Goal: Task Accomplishment & Management: Use online tool/utility

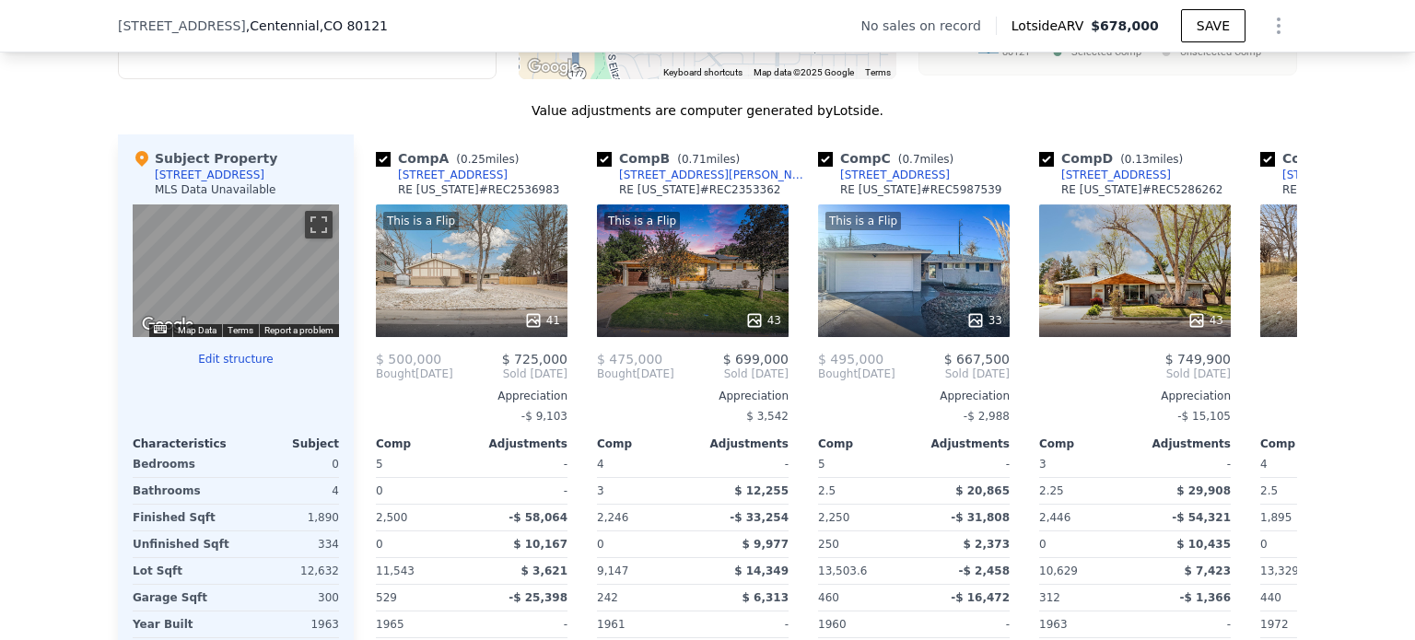
scroll to position [1713, 0]
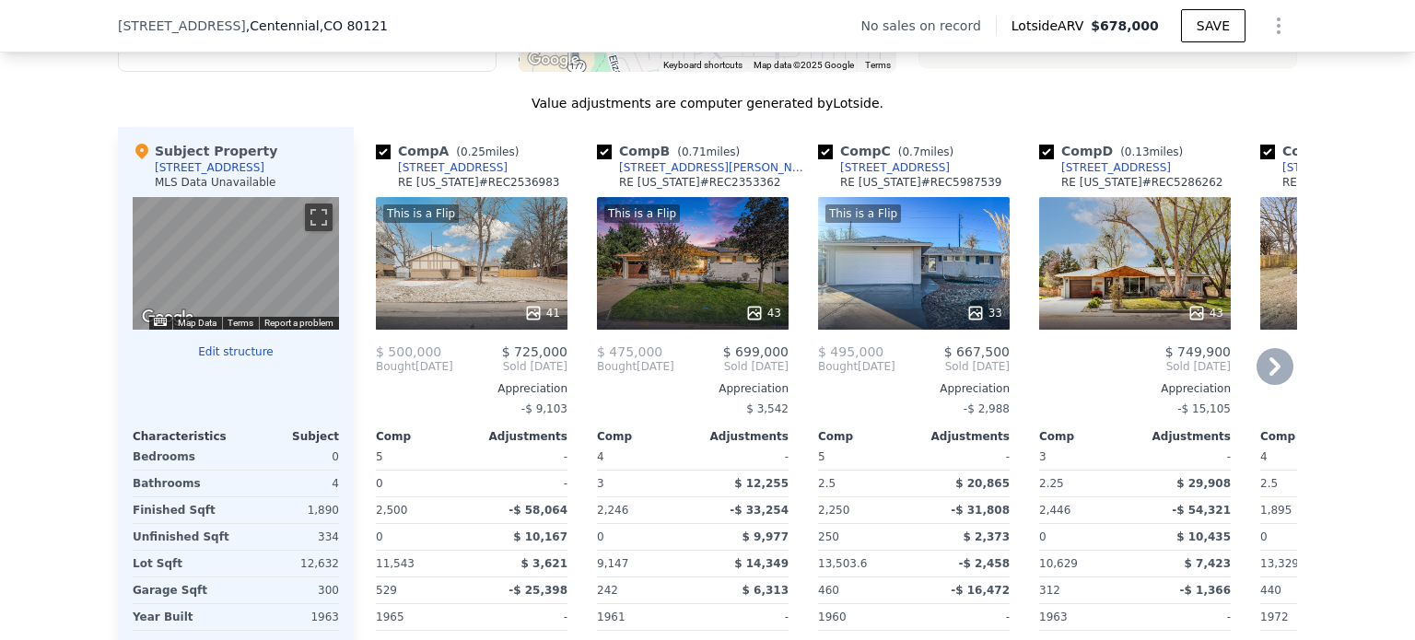
click at [950, 275] on div "This is a Flip 33" at bounding box center [914, 263] width 192 height 133
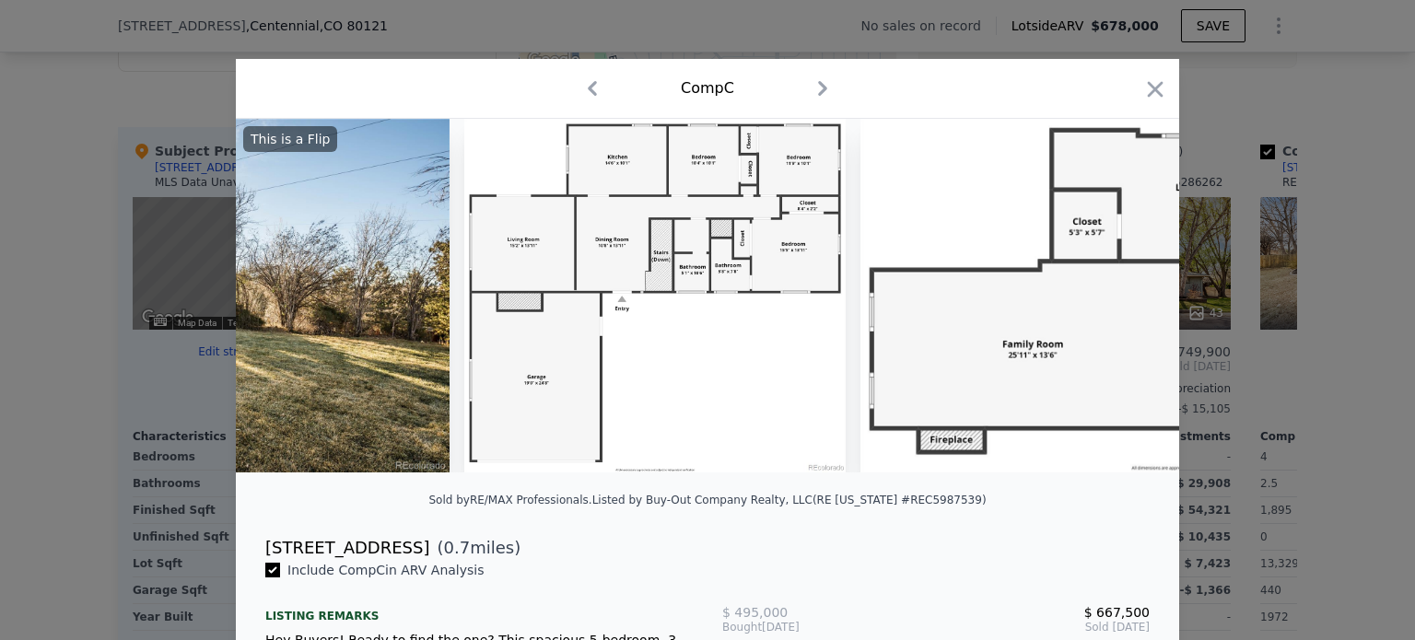
scroll to position [0, 16986]
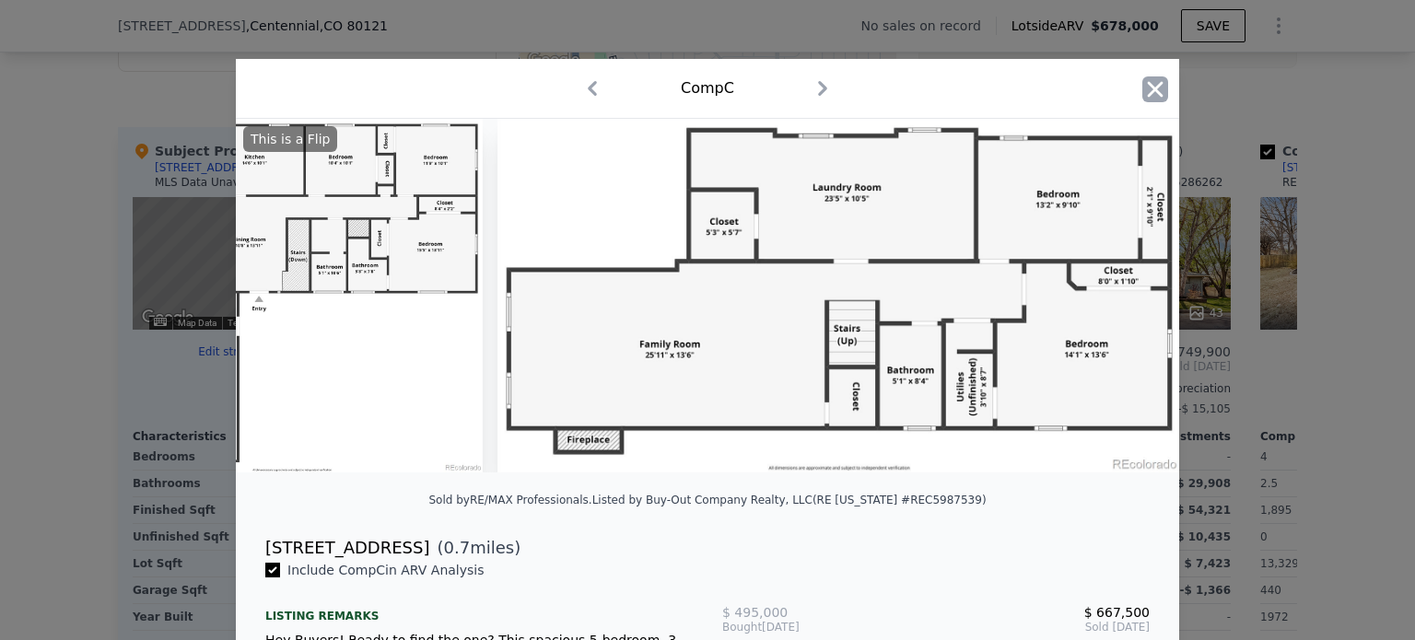
click at [1147, 87] on icon "button" at bounding box center [1155, 89] width 16 height 16
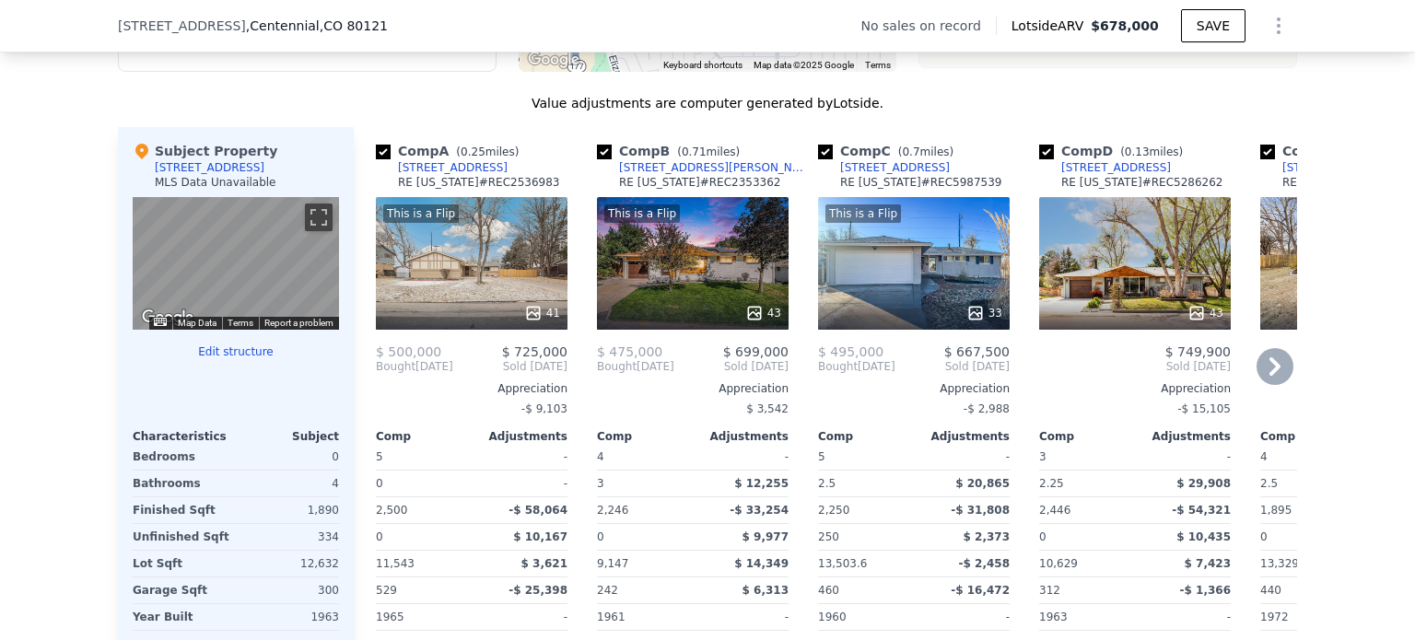
click at [421, 296] on div "This is a Flip 41" at bounding box center [472, 263] width 192 height 133
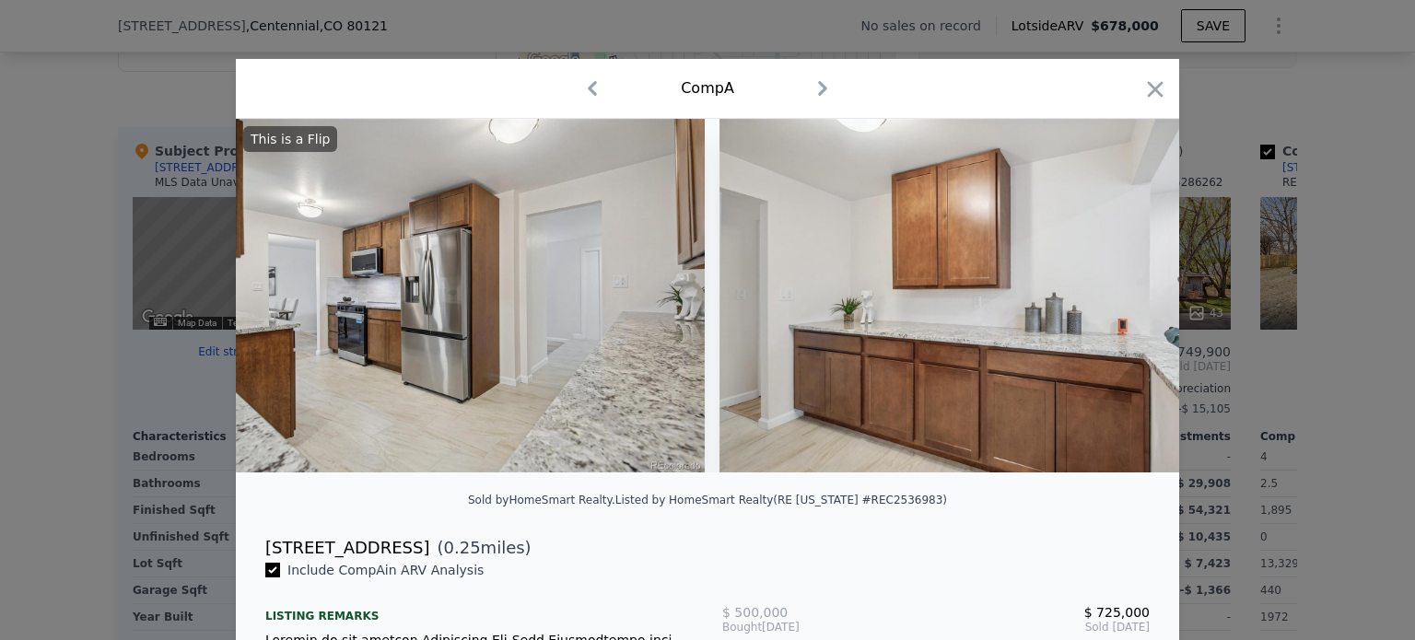
scroll to position [0, 7117]
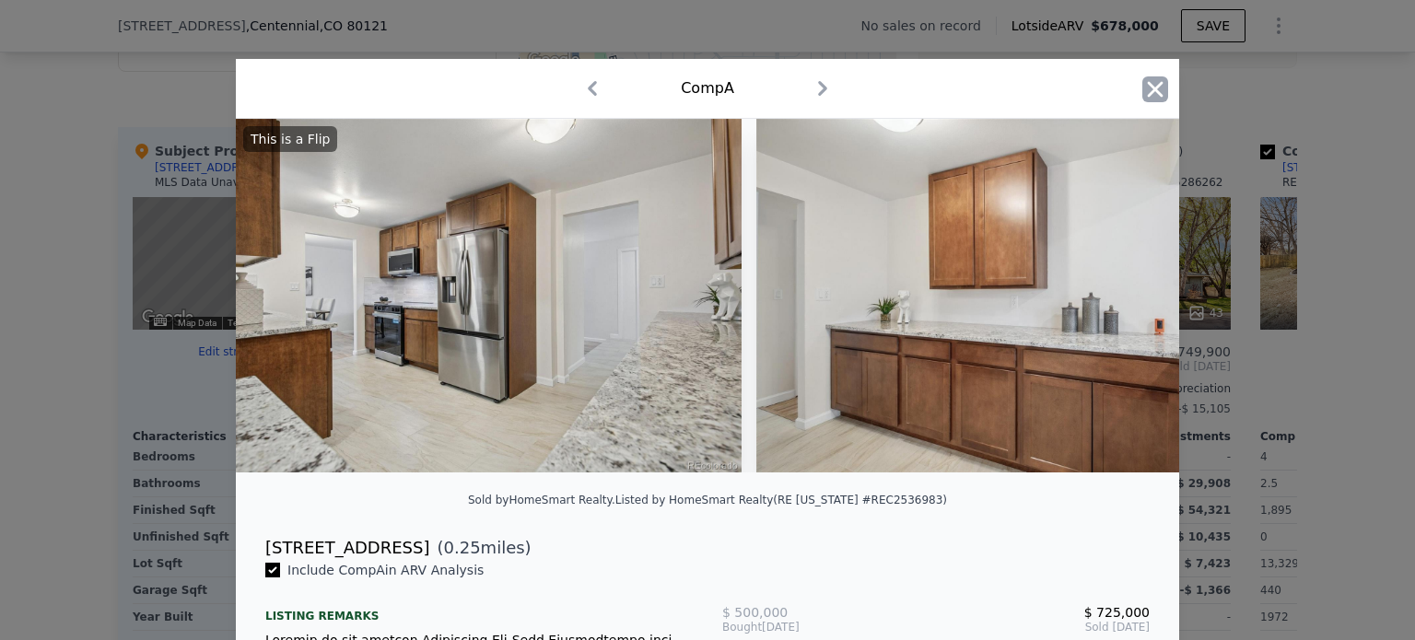
click at [1147, 87] on icon "button" at bounding box center [1155, 89] width 16 height 16
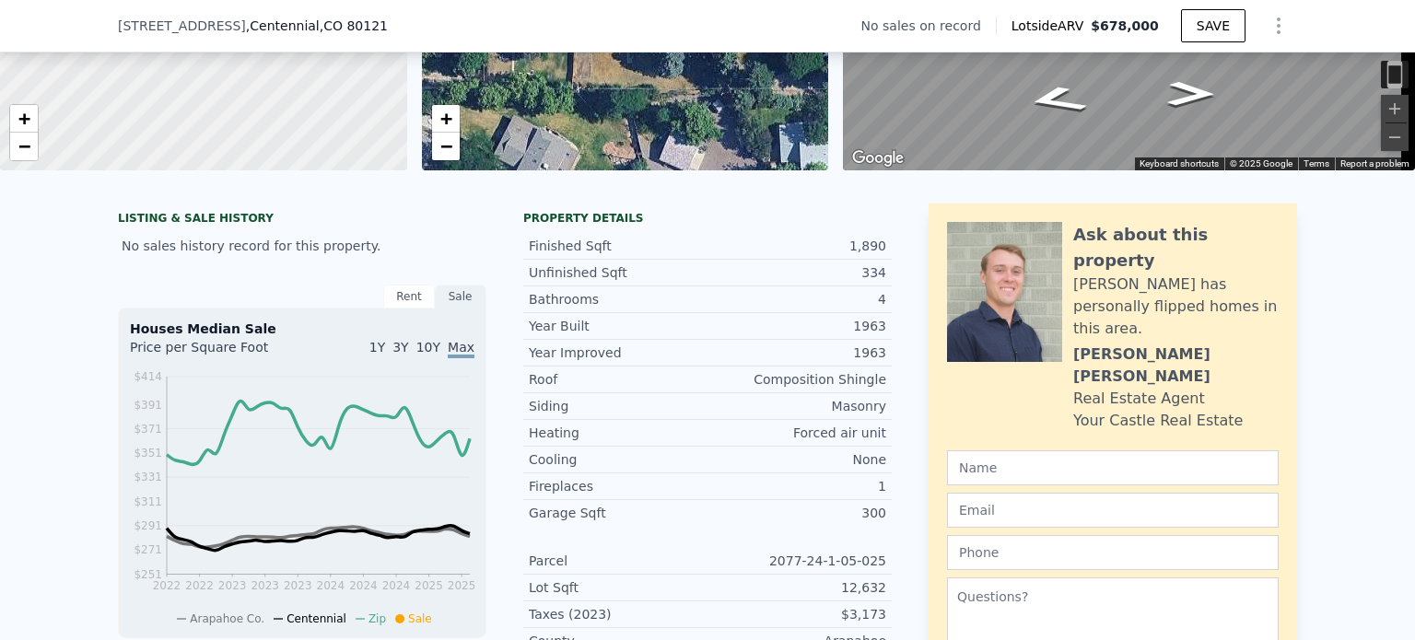
scroll to position [152, 0]
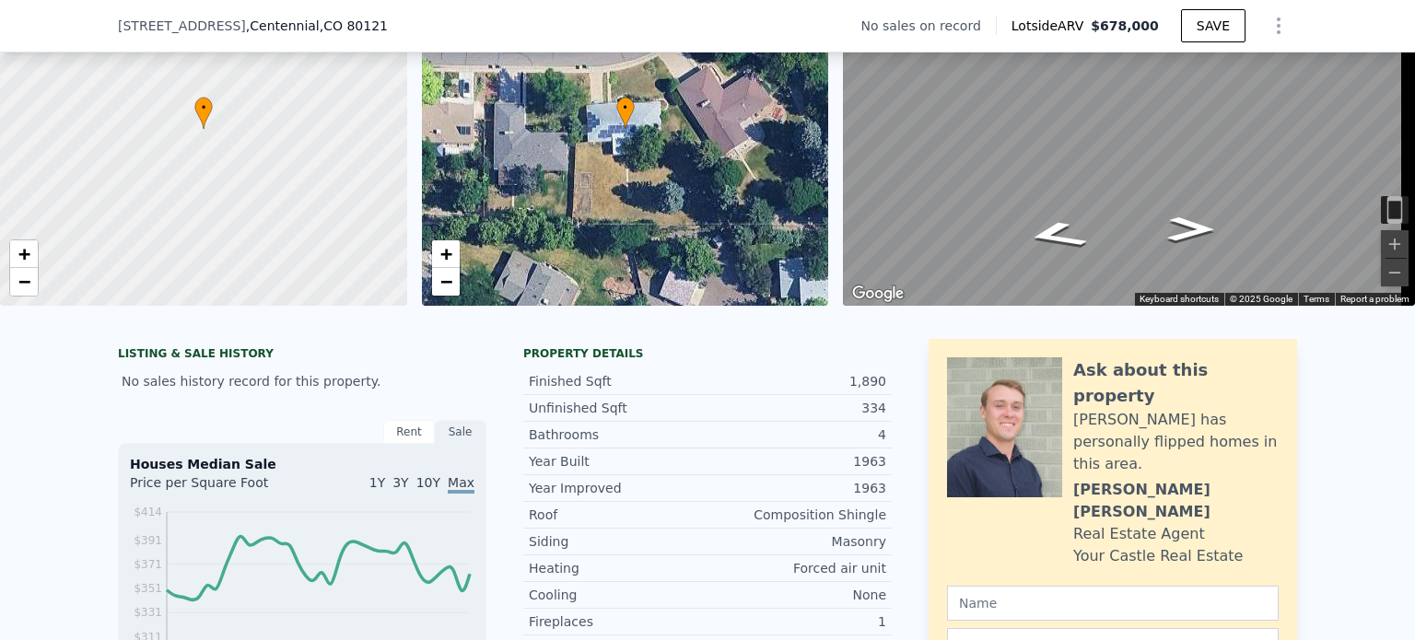
click at [1273, 32] on icon "Show Options" at bounding box center [1278, 26] width 22 height 22
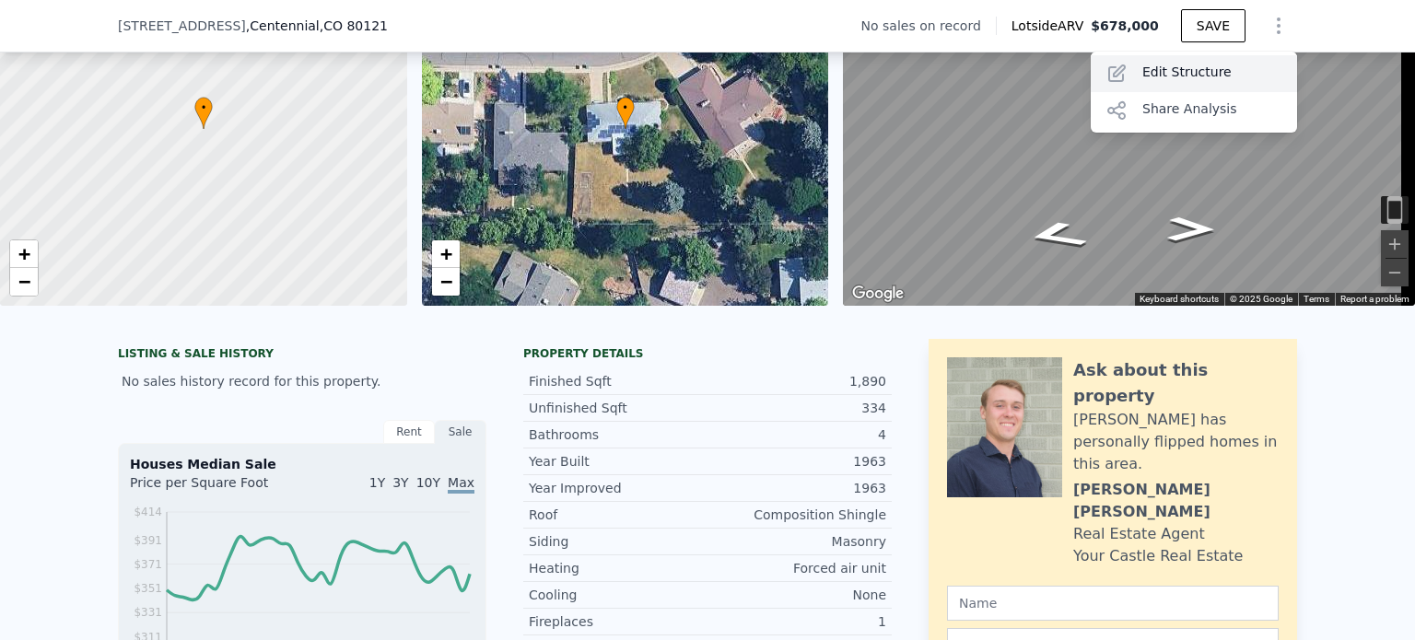
click at [1197, 76] on div "Edit Structure" at bounding box center [1193, 73] width 206 height 37
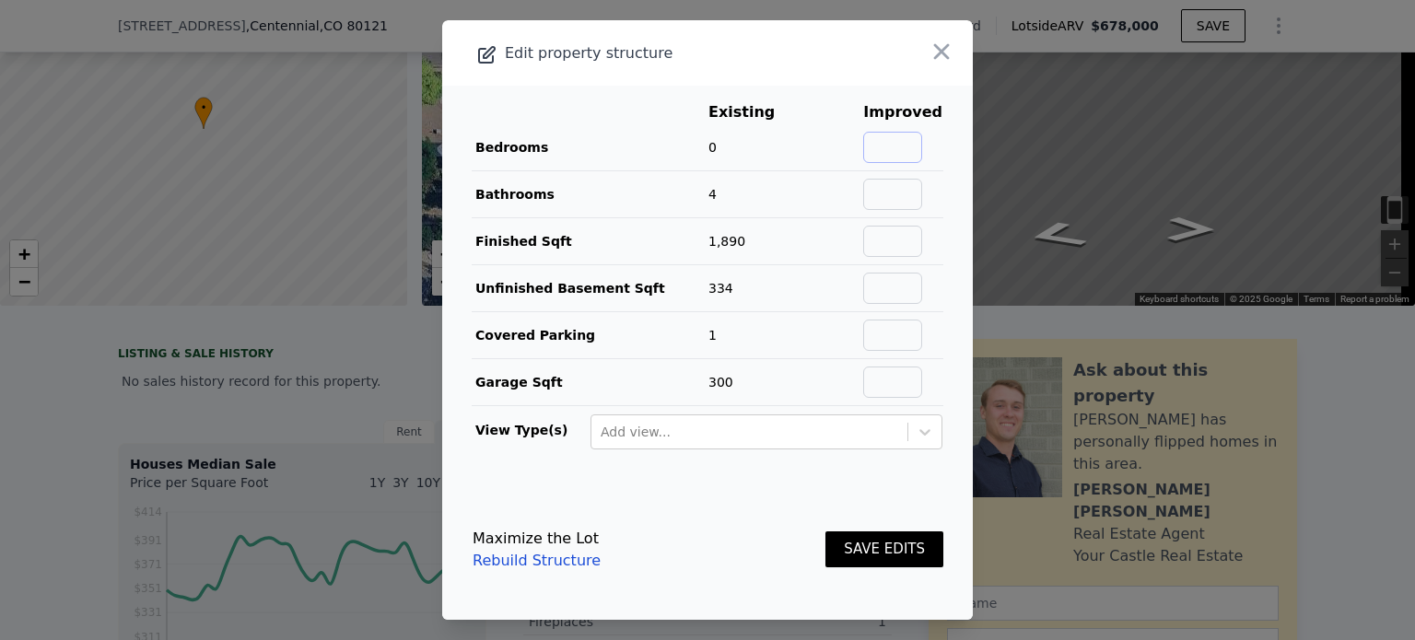
click at [895, 154] on input "text" at bounding box center [892, 147] width 59 height 31
type input "4"
click at [891, 194] on input "text" at bounding box center [892, 194] width 59 height 31
type input "4"
click at [897, 247] on input "text" at bounding box center [892, 241] width 59 height 31
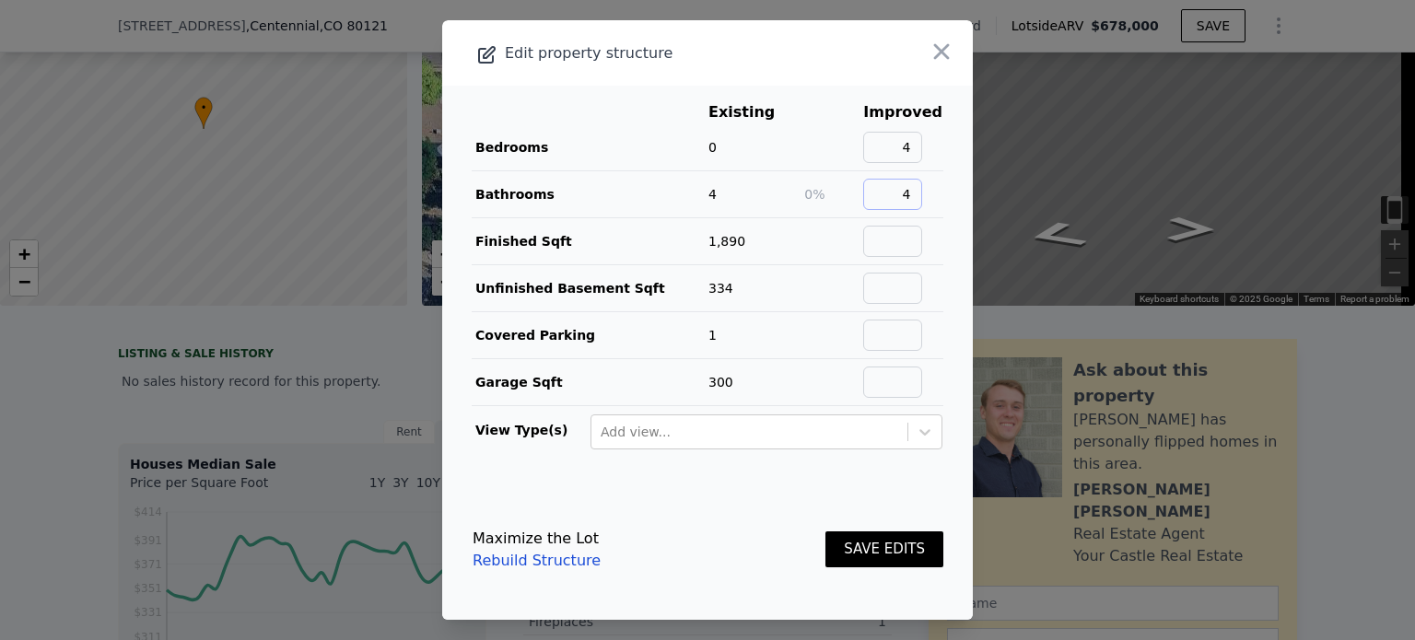
click at [906, 194] on input "4" at bounding box center [892, 194] width 59 height 31
type input "3"
click at [938, 216] on main "Existing Improved Bedrooms 0 4 Bathrooms 4 -25% 3 Finished Sqft 1,890 Unfinishe…" at bounding box center [707, 283] width 530 height 394
click at [903, 234] on input "text" at bounding box center [892, 241] width 59 height 31
type input "2224"
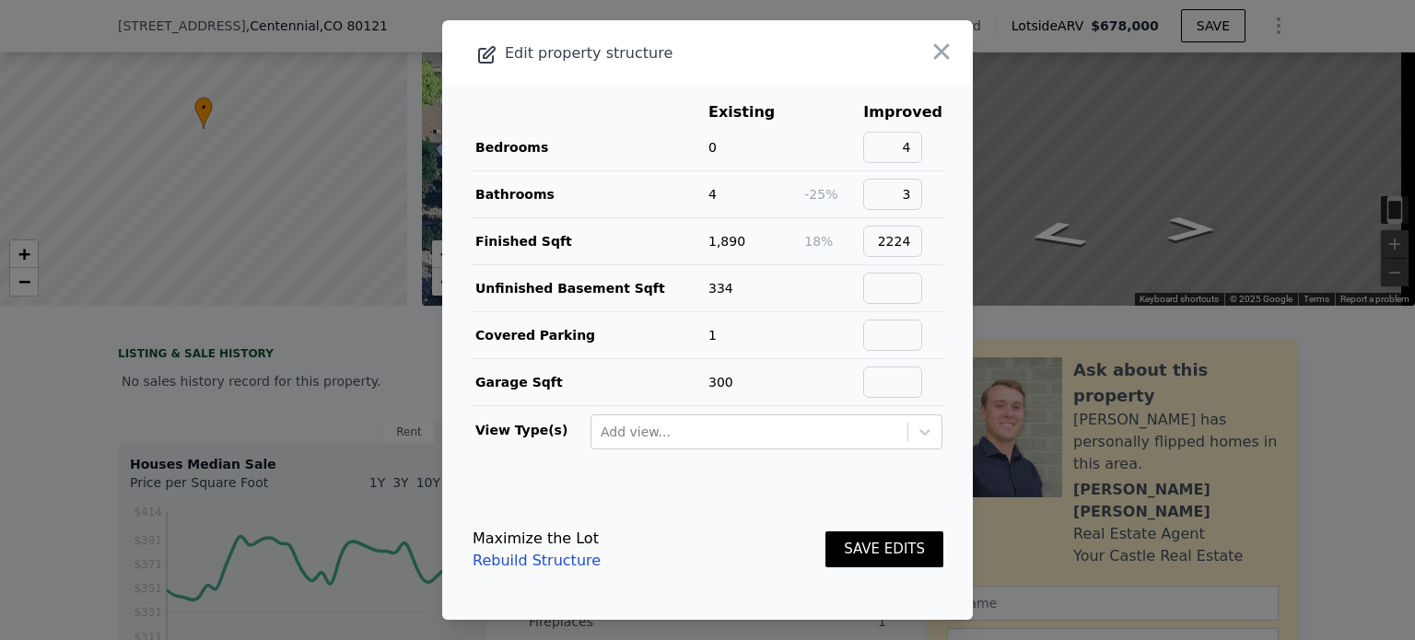
click at [880, 549] on button "SAVE EDITS" at bounding box center [884, 549] width 118 height 36
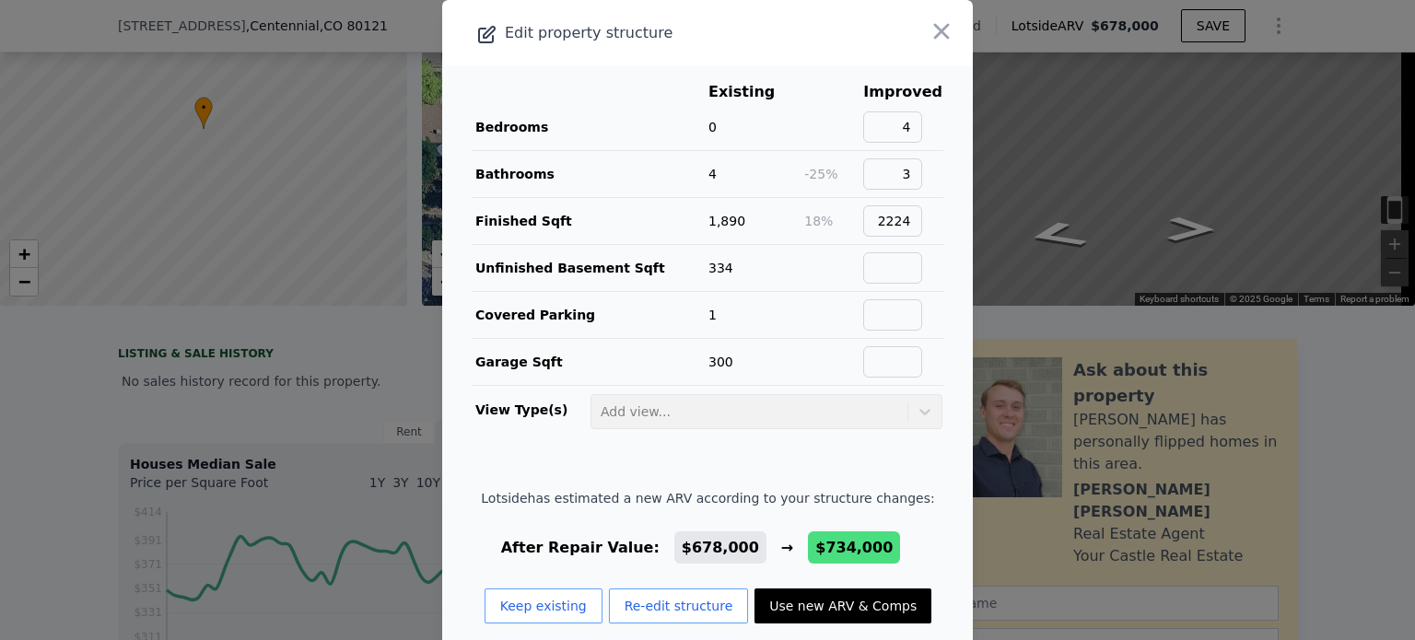
click at [838, 606] on button "Use new ARV & Comps" at bounding box center [842, 605] width 177 height 35
type input "2126"
type input "2900"
type input "9147"
type input "14374.8"
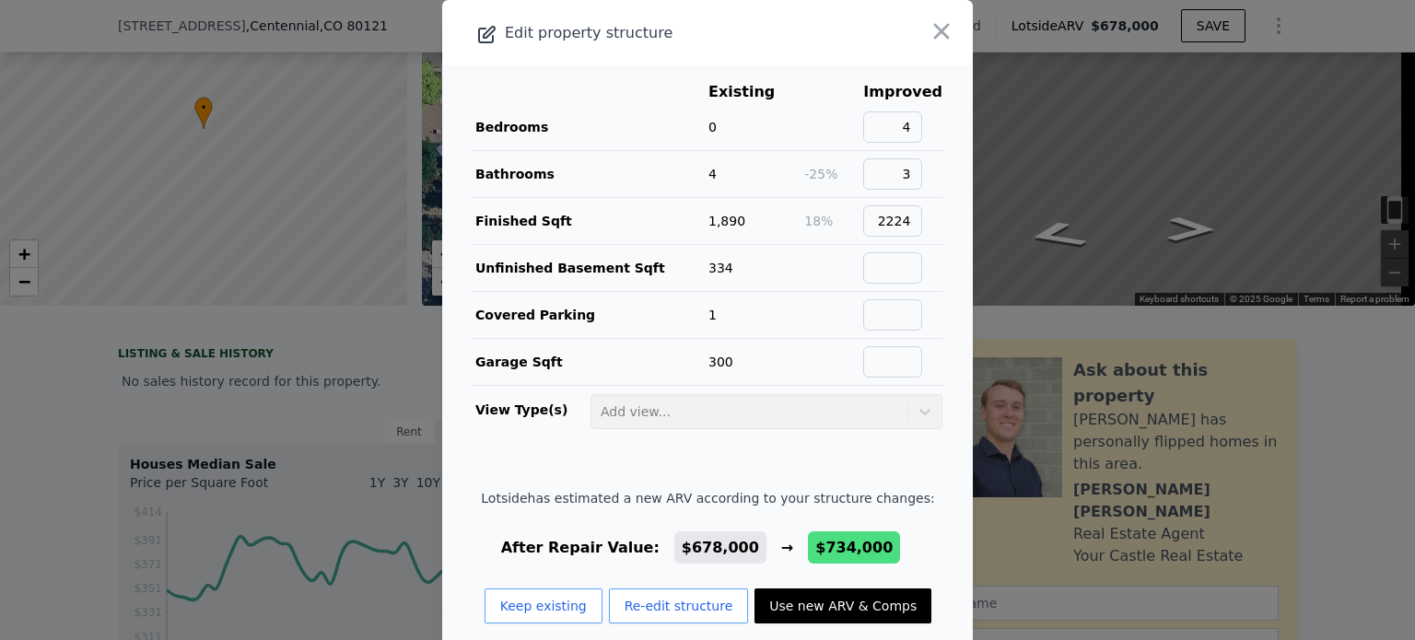
checkbox input "false"
type input "$ 734,000"
type input "$ 82,363"
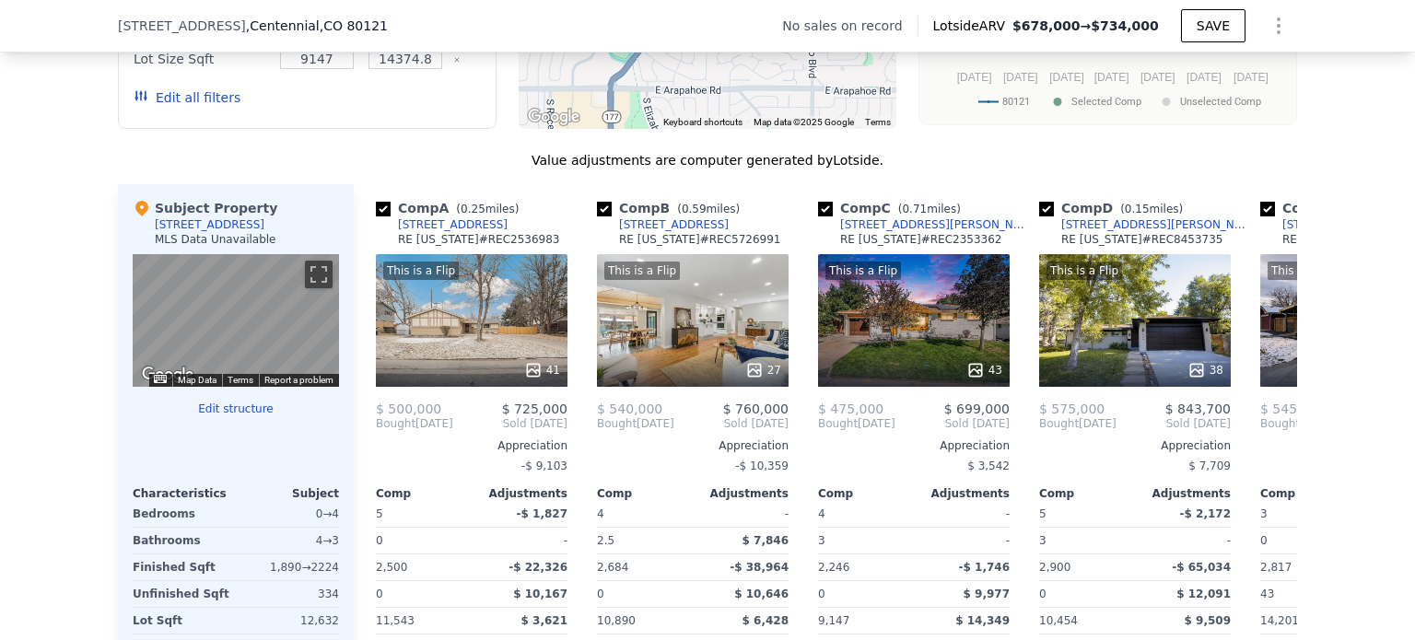
scroll to position [1635, 0]
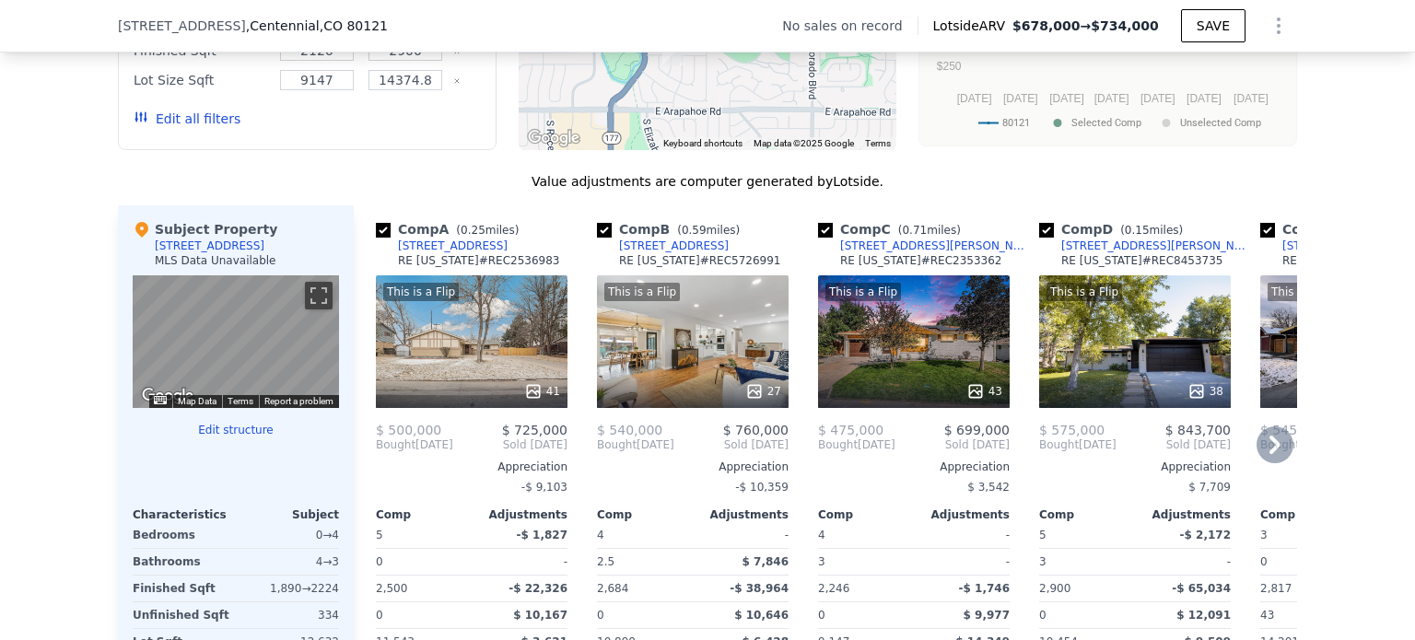
click at [689, 330] on div "This is a Flip 27" at bounding box center [693, 341] width 192 height 133
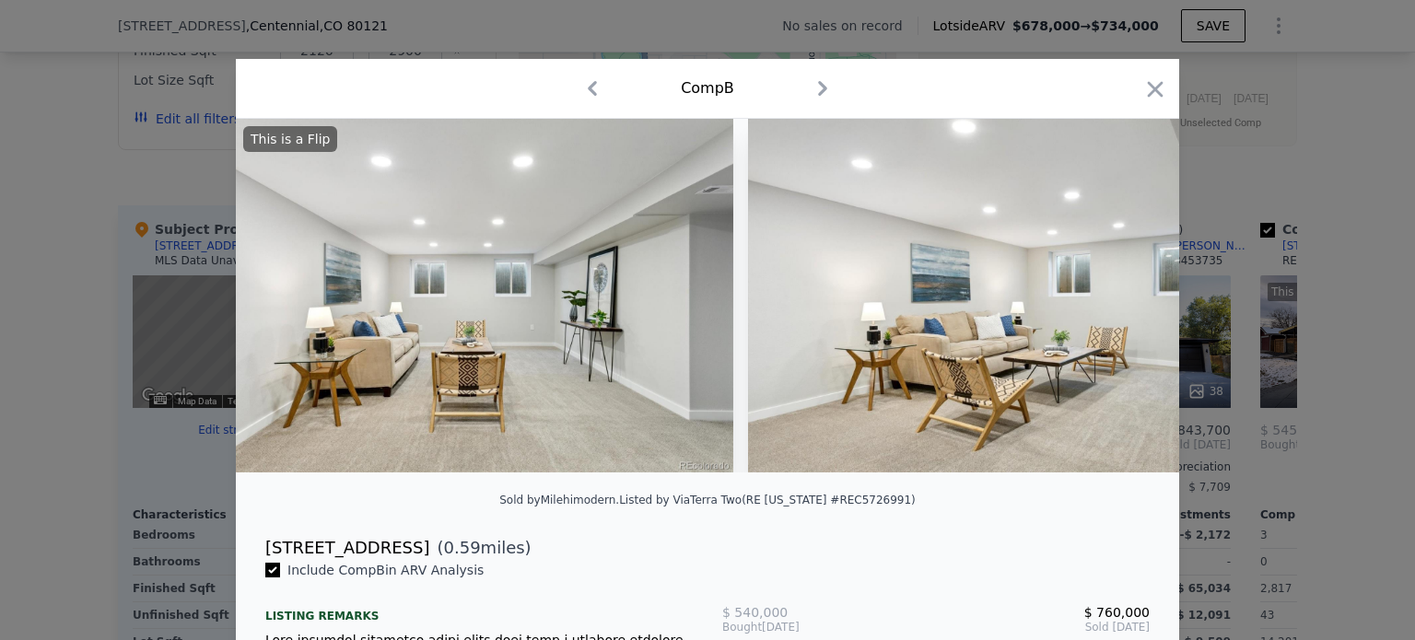
scroll to position [0, 12244]
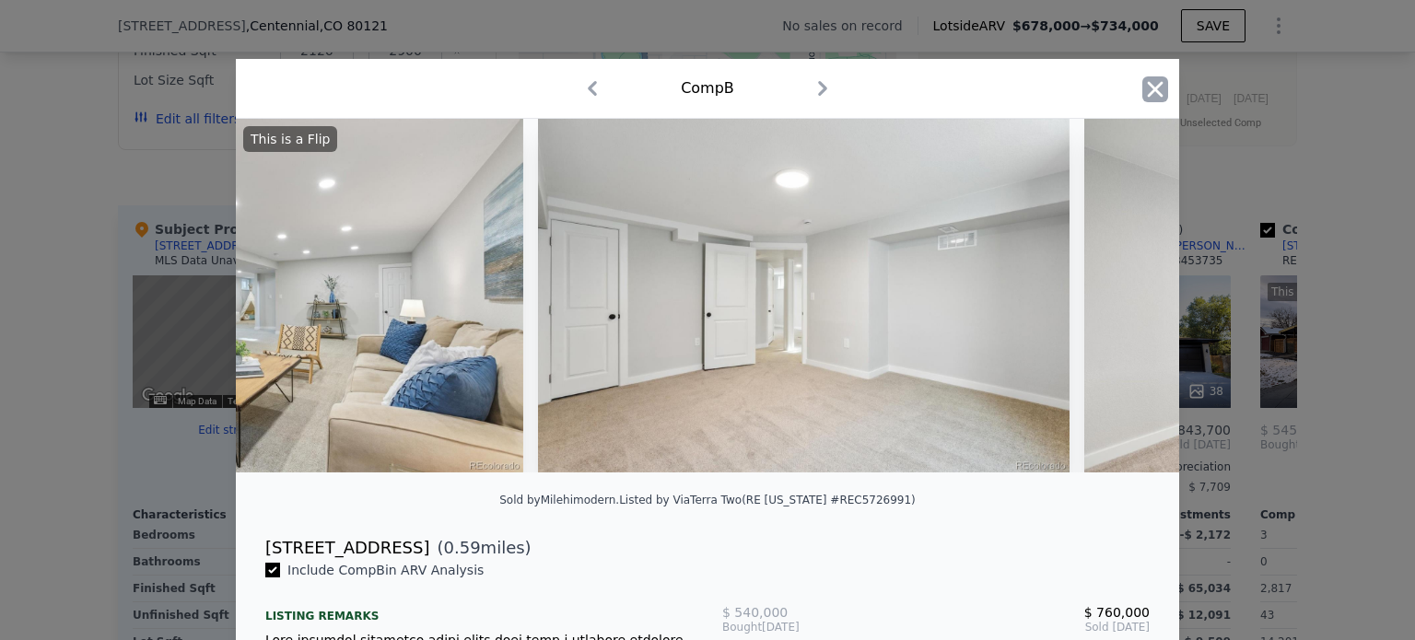
click at [1151, 83] on icon "button" at bounding box center [1155, 89] width 26 height 26
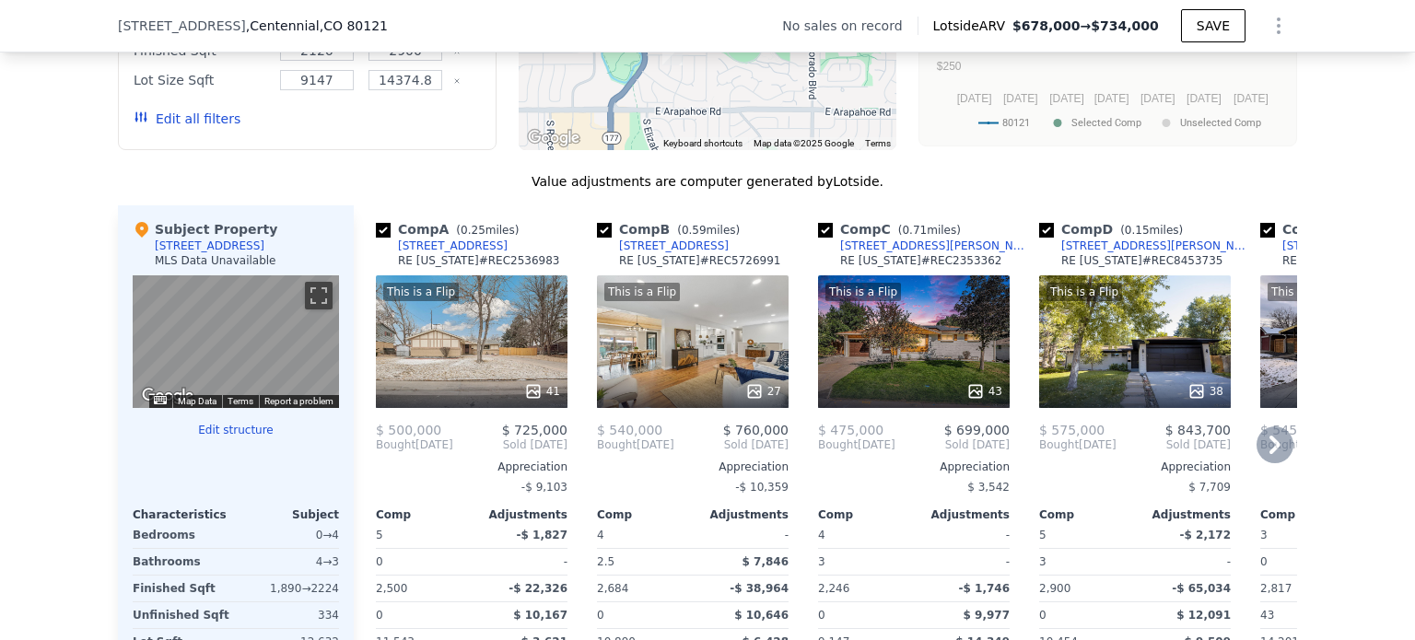
click at [1101, 344] on div "This is a Flip 38" at bounding box center [1135, 341] width 192 height 133
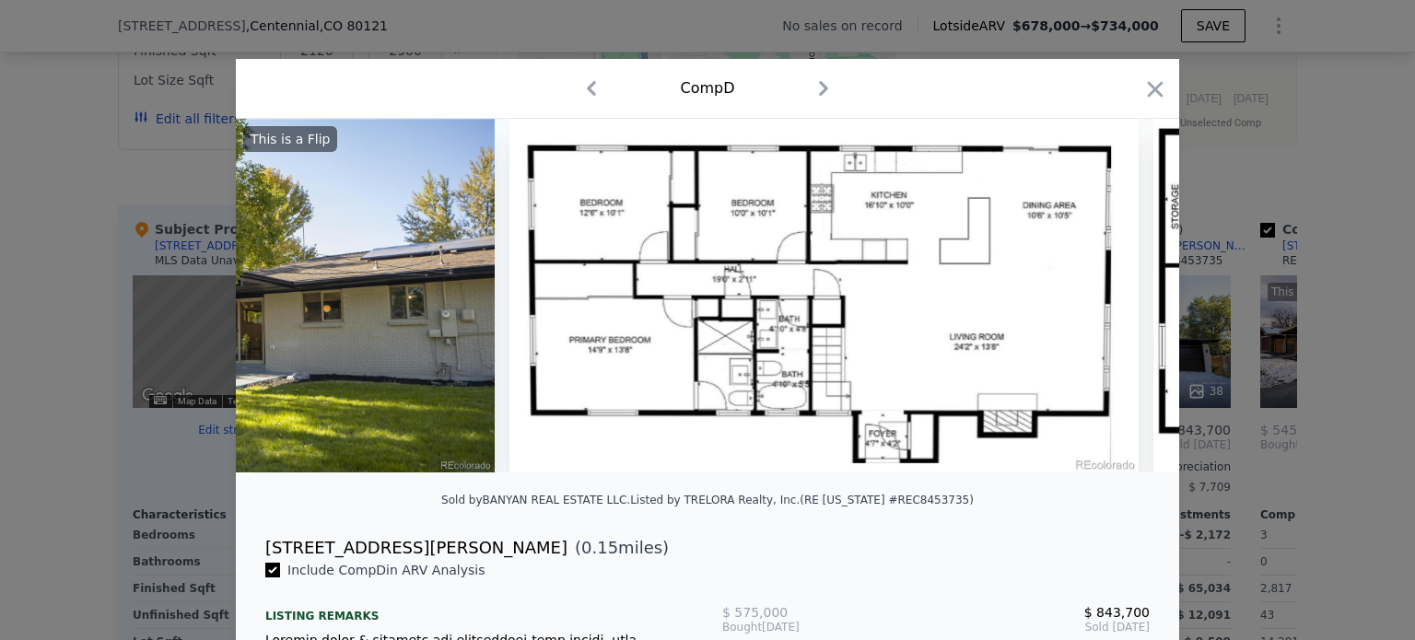
scroll to position [0, 19356]
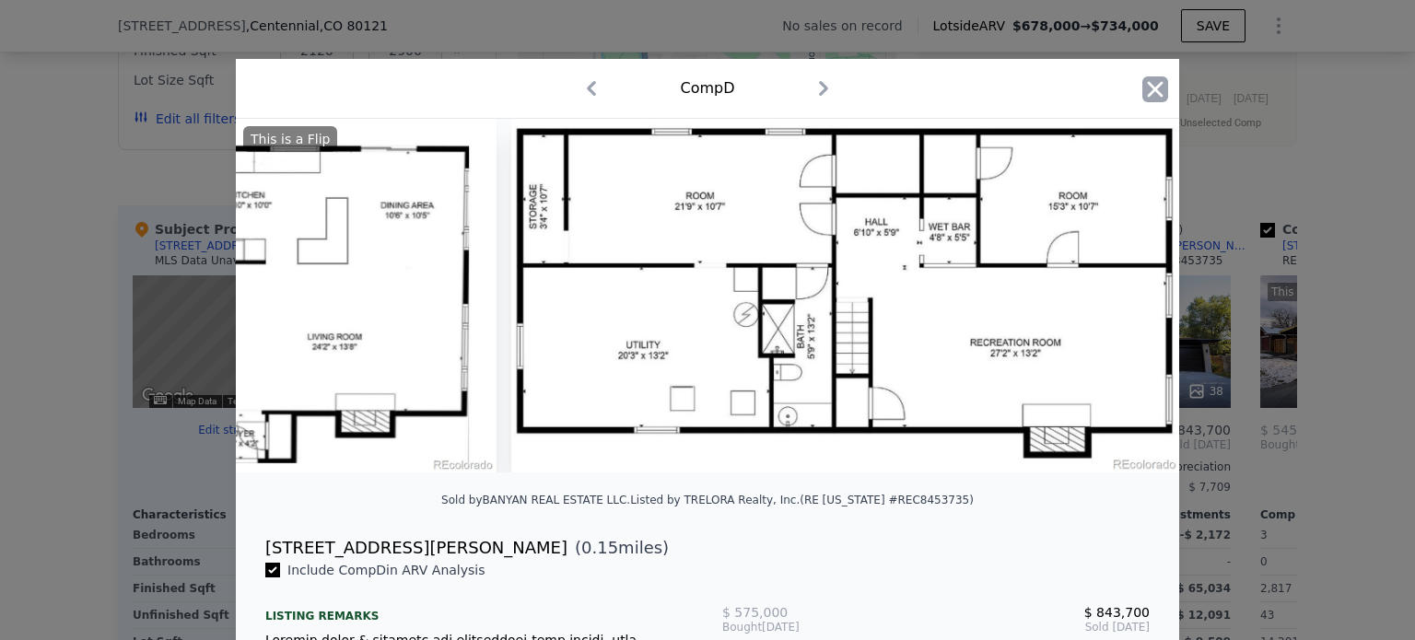
click at [1142, 97] on icon "button" at bounding box center [1155, 89] width 26 height 26
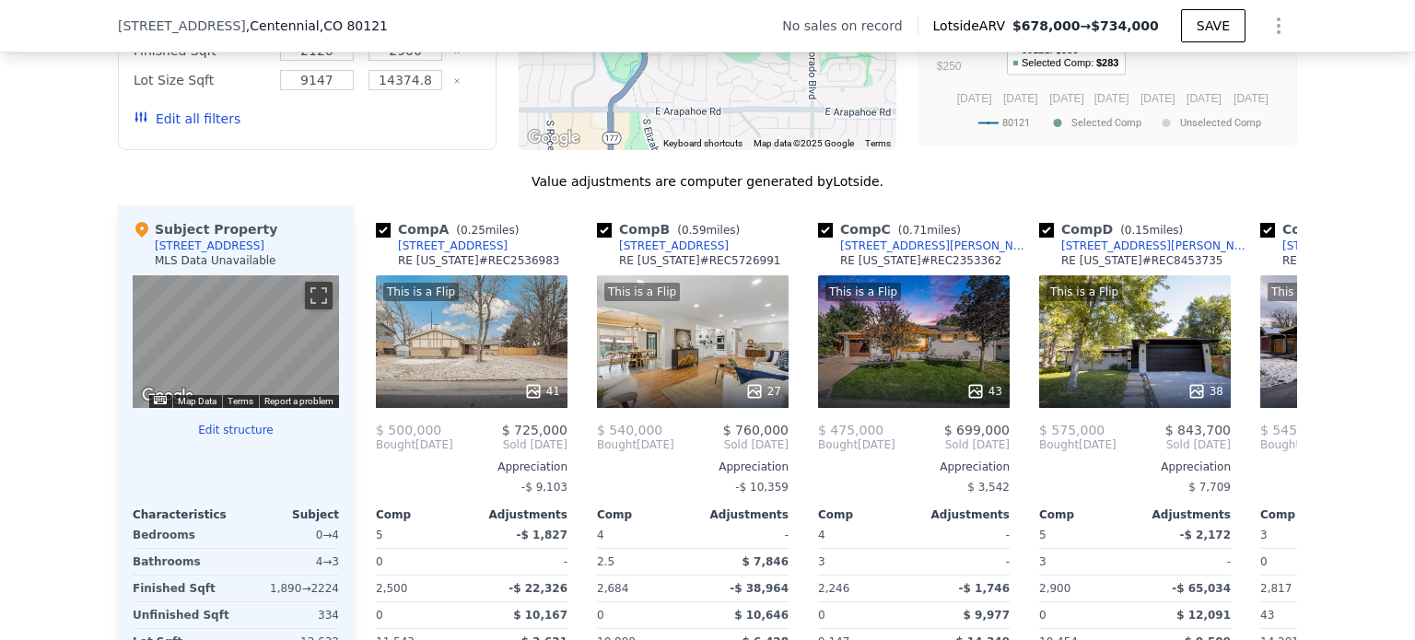
type input "1726"
type input "2564"
type input "8407"
type input "14113"
checkbox input "true"
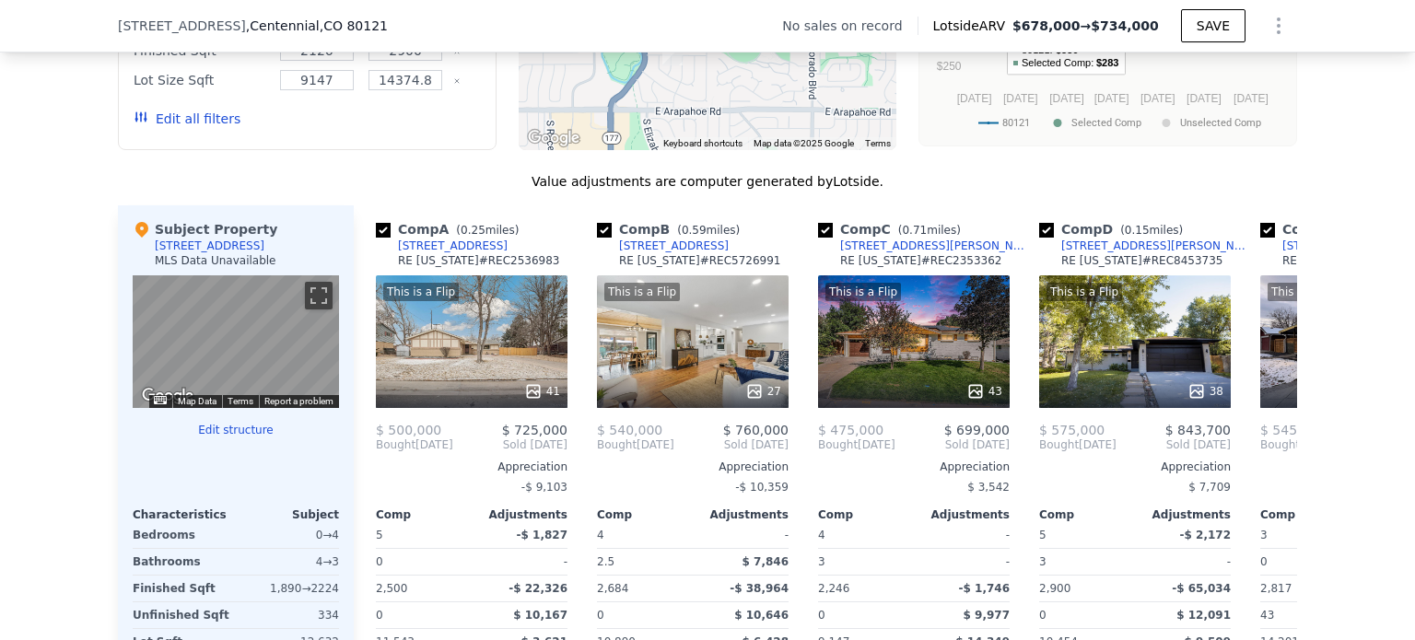
checkbox input "true"
type input "$ 678,000"
type input "$ 30,002"
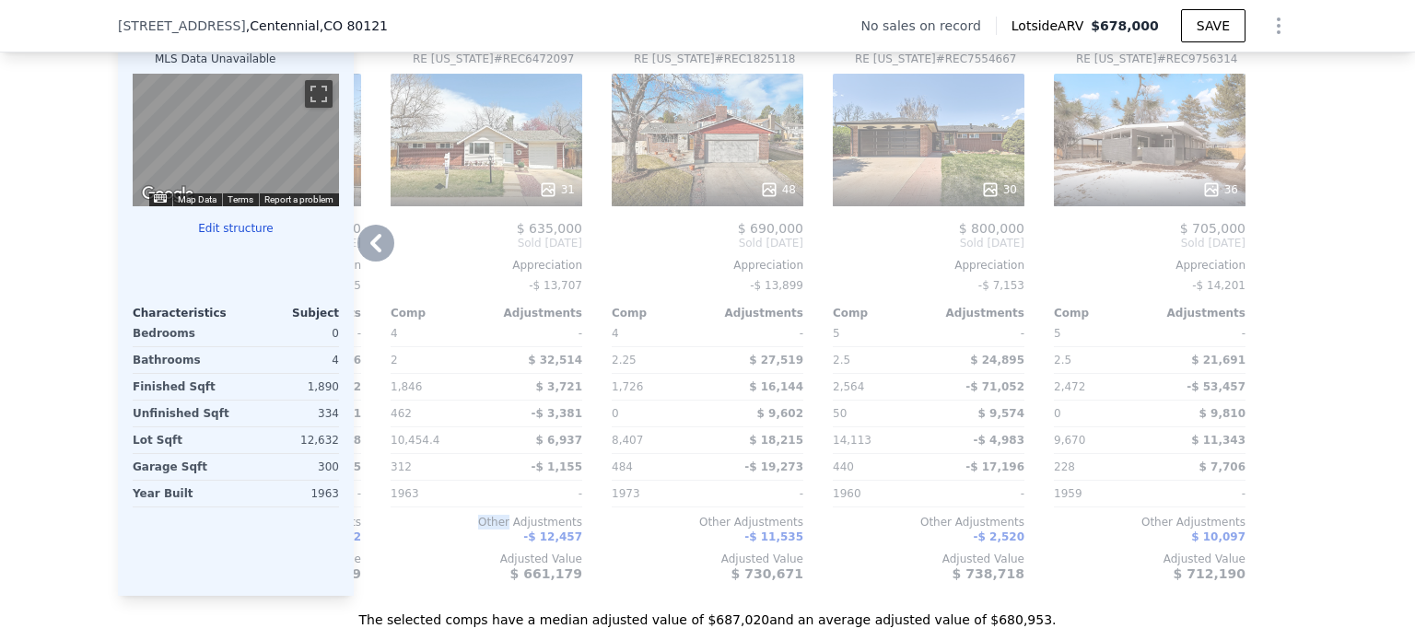
scroll to position [1835, 0]
